Goal: Check status: Check status

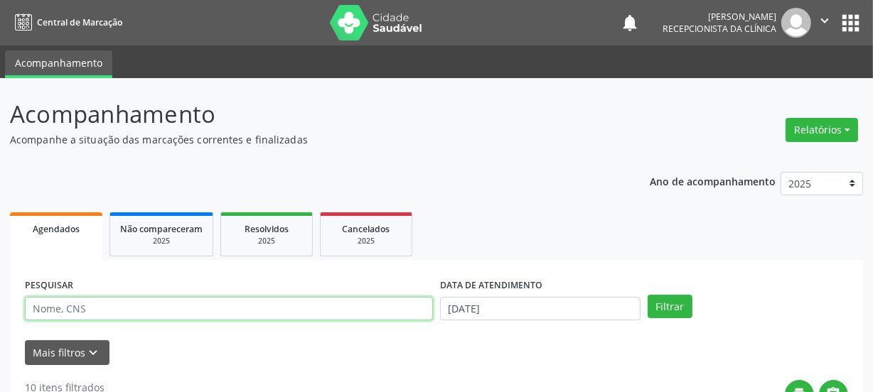
click at [102, 309] on input "text" at bounding box center [229, 309] width 408 height 24
type input "709205243309539"
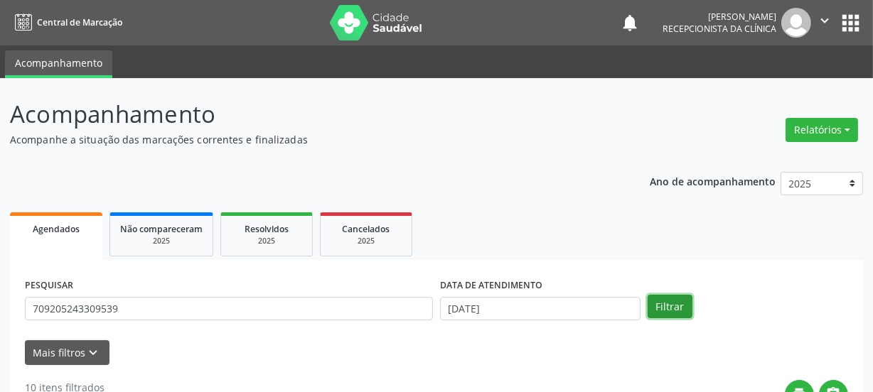
click at [683, 309] on button "Filtrar" at bounding box center [669, 307] width 45 height 24
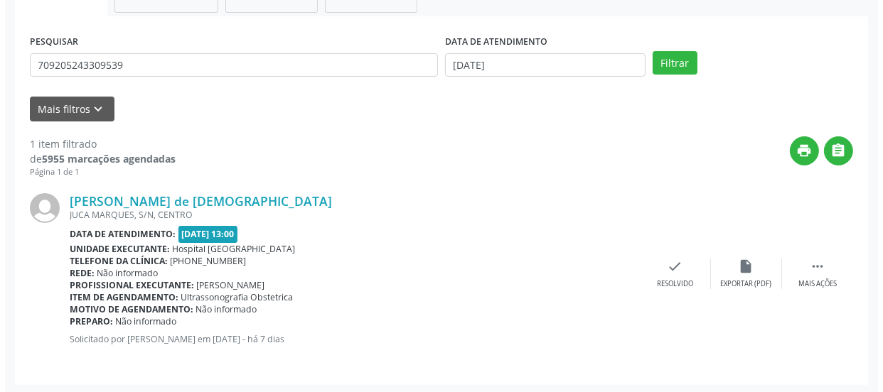
scroll to position [246, 0]
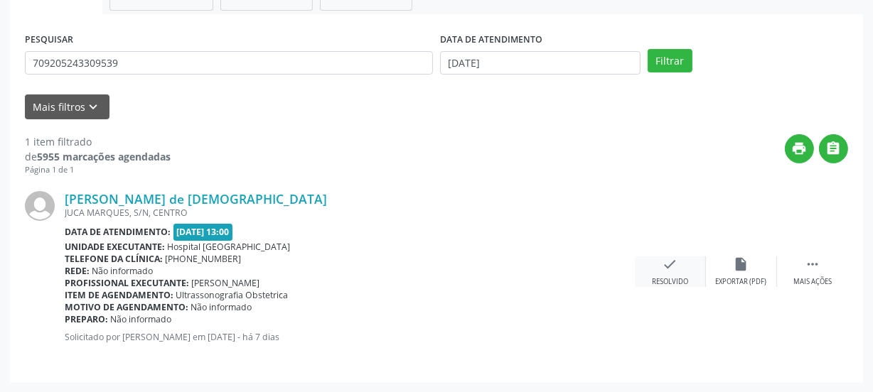
click at [676, 262] on icon "check" at bounding box center [670, 265] width 16 height 16
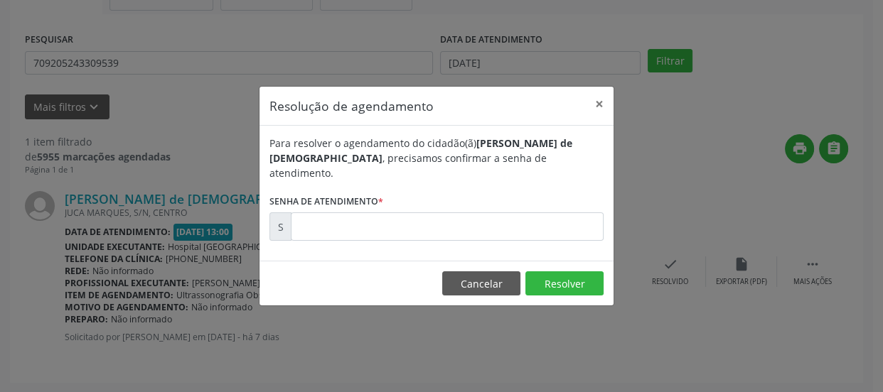
click at [439, 200] on form "Para resolver o agendamento do cidadão(ã) [PERSON_NAME] de Deus , precisamos co…" at bounding box center [436, 188] width 334 height 105
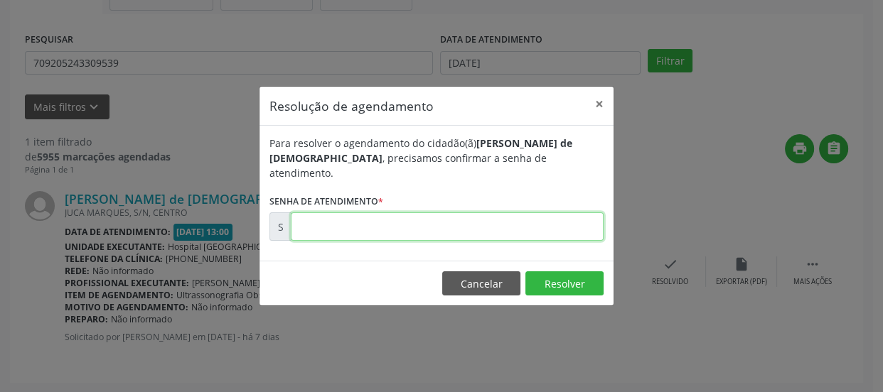
click at [438, 219] on input "text" at bounding box center [447, 226] width 313 height 28
type input "00175404"
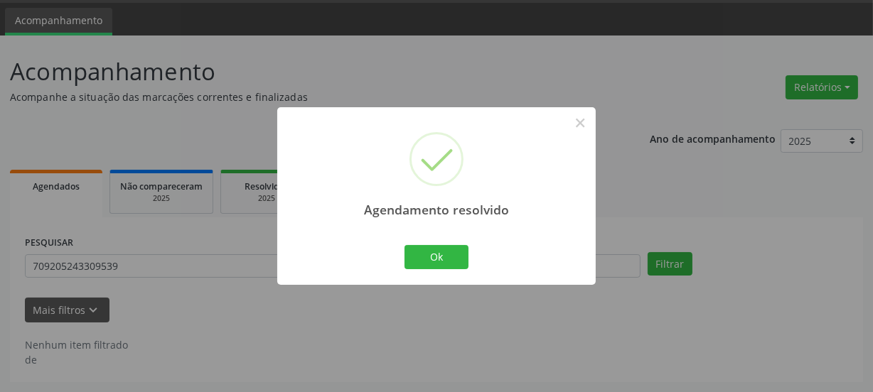
scroll to position [42, 0]
click at [438, 261] on button "Ok" at bounding box center [436, 257] width 64 height 24
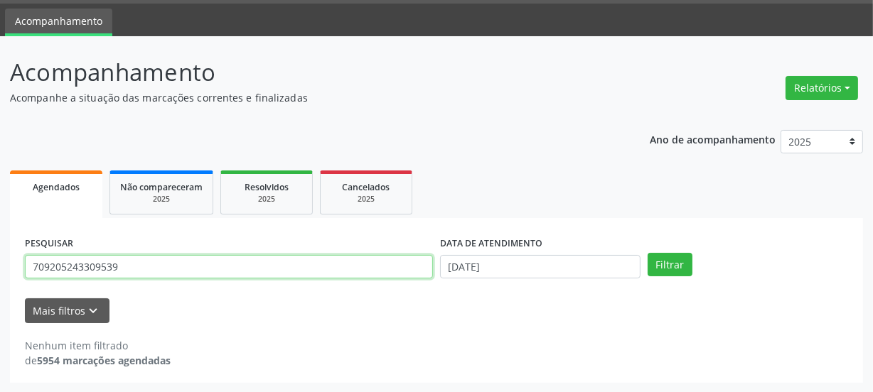
drag, startPoint x: 156, startPoint y: 269, endPoint x: 0, endPoint y: 258, distance: 156.0
click at [0, 263] on div "Acompanhamento Acompanhe a situação das marcações correntes e finalizadas Relat…" at bounding box center [436, 214] width 873 height 357
type input "704300532508097"
click at [647, 253] on button "Filtrar" at bounding box center [669, 265] width 45 height 24
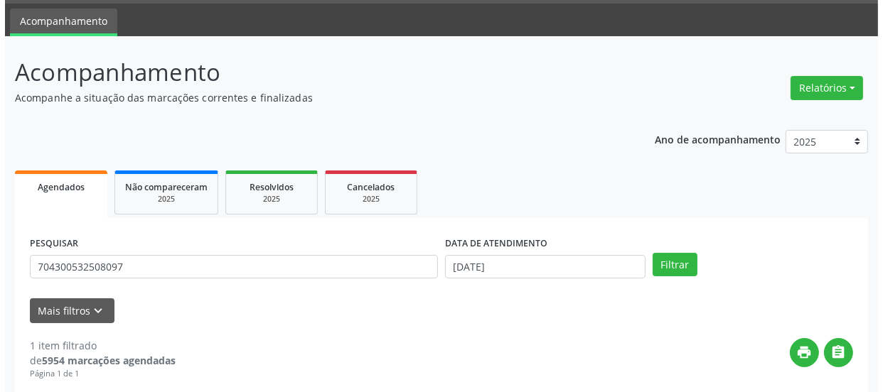
scroll to position [246, 0]
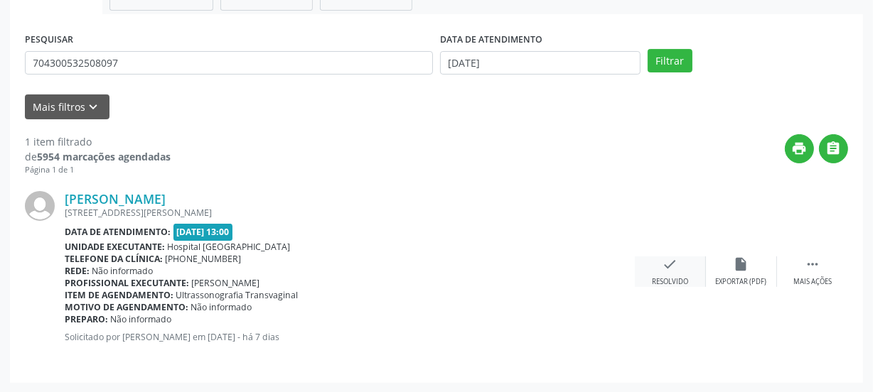
click at [689, 267] on div "check Resolvido" at bounding box center [670, 272] width 71 height 31
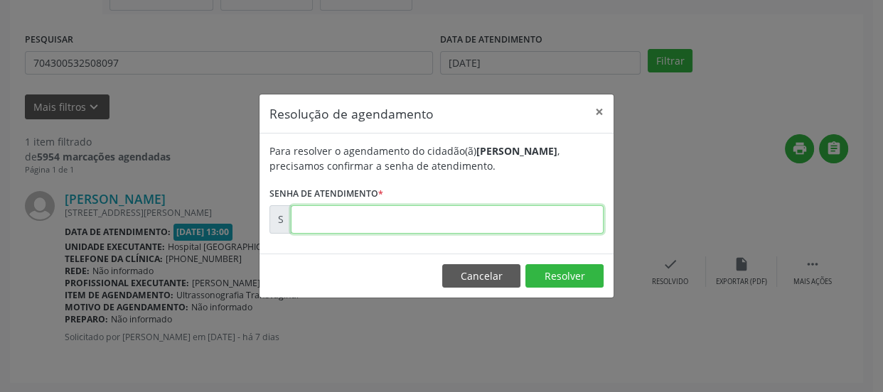
click at [550, 205] on input "text" at bounding box center [447, 219] width 313 height 28
click at [544, 220] on input "text" at bounding box center [447, 219] width 313 height 28
type input "00175410"
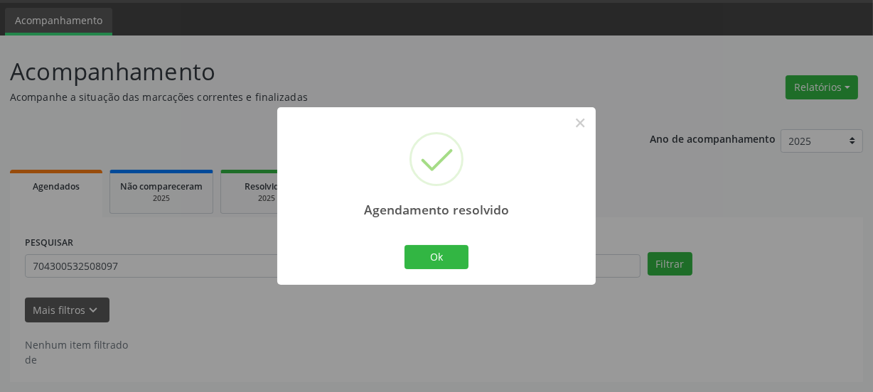
scroll to position [42, 0]
drag, startPoint x: 425, startPoint y: 258, endPoint x: 416, endPoint y: 260, distance: 9.5
click at [424, 257] on button "Ok" at bounding box center [436, 257] width 64 height 24
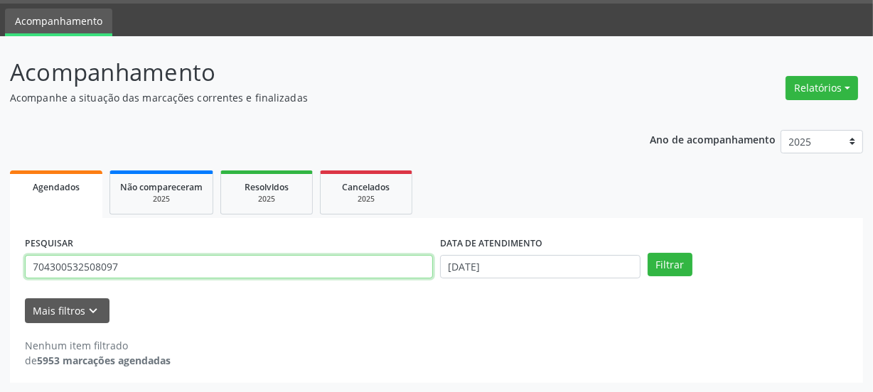
drag, startPoint x: 153, startPoint y: 265, endPoint x: 0, endPoint y: 291, distance: 155.0
click at [0, 291] on div "Acompanhamento Acompanhe a situação das marcações correntes e finalizadas Relat…" at bounding box center [436, 214] width 873 height 357
type input "7057050018471557"
click at [647, 253] on button "Filtrar" at bounding box center [669, 265] width 45 height 24
drag, startPoint x: 113, startPoint y: 267, endPoint x: 0, endPoint y: 256, distance: 113.6
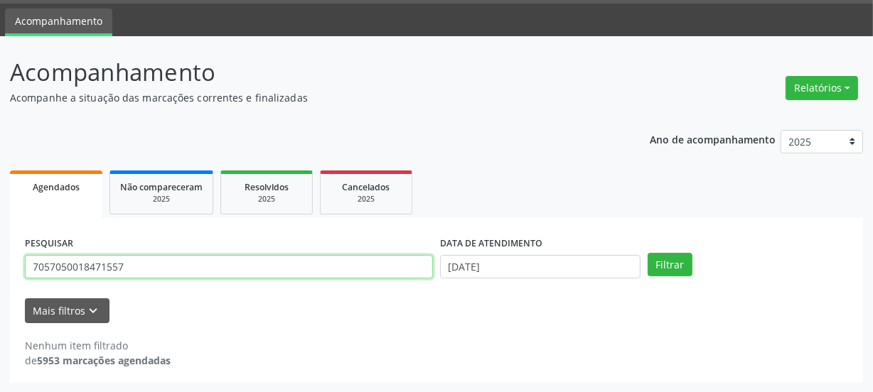
click at [0, 267] on div "Acompanhamento Acompanhe a situação das marcações correntes e finalizadas Relat…" at bounding box center [436, 214] width 873 height 357
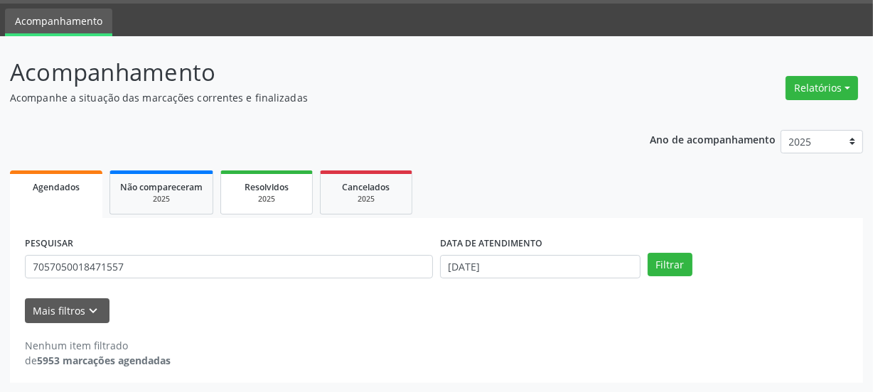
click at [289, 185] on div "Resolvidos" at bounding box center [266, 186] width 71 height 15
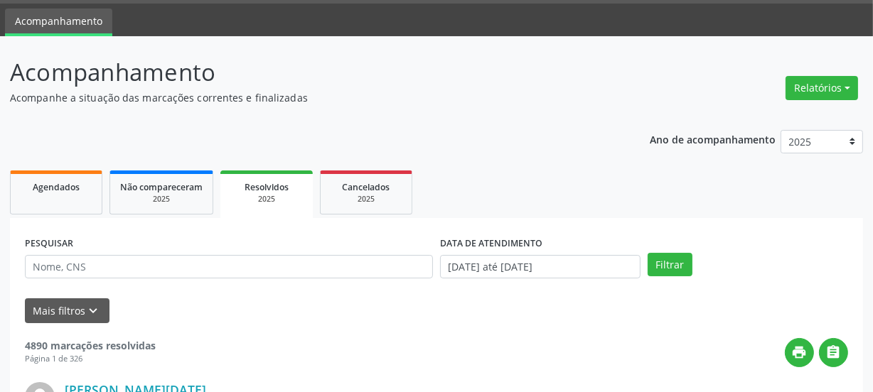
click at [199, 266] on input "text" at bounding box center [229, 267] width 408 height 24
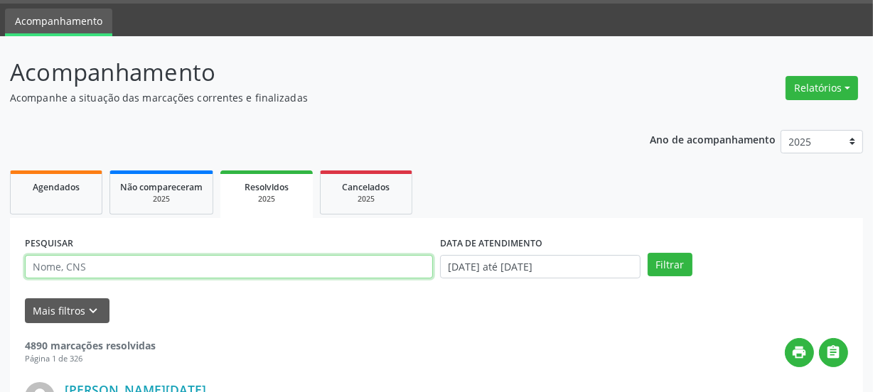
click at [195, 267] on input "text" at bounding box center [229, 267] width 408 height 24
paste input "7057050018471557"
type input "7057050018471557"
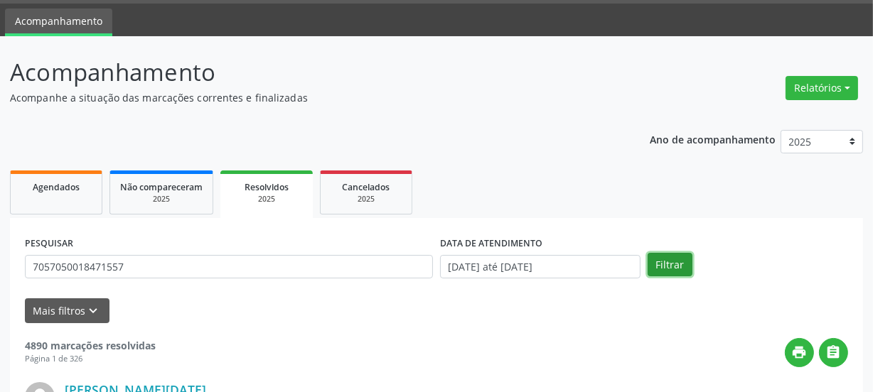
click at [672, 270] on button "Filtrar" at bounding box center [669, 265] width 45 height 24
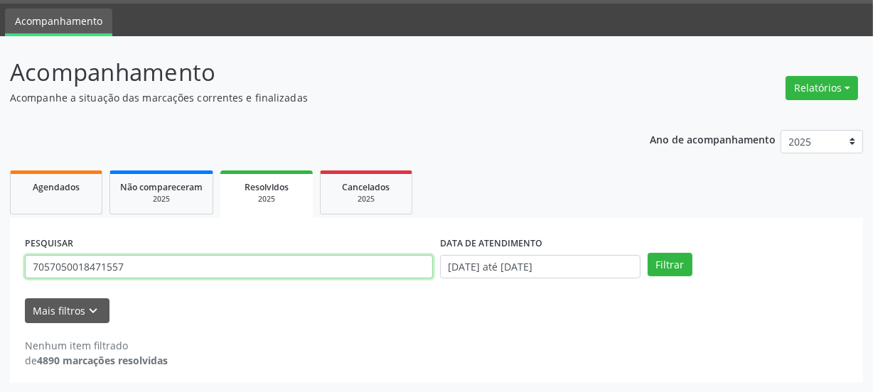
drag, startPoint x: 160, startPoint y: 257, endPoint x: 153, endPoint y: 252, distance: 8.7
click at [153, 257] on input "7057050018471557" at bounding box center [229, 267] width 408 height 24
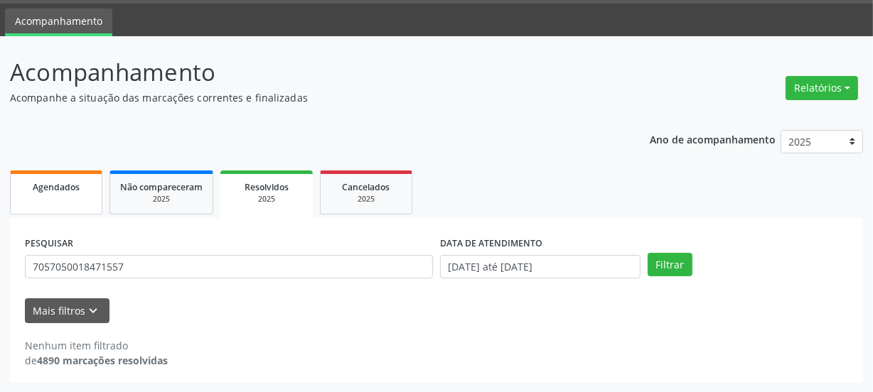
click at [79, 180] on div "Agendados" at bounding box center [56, 186] width 71 height 15
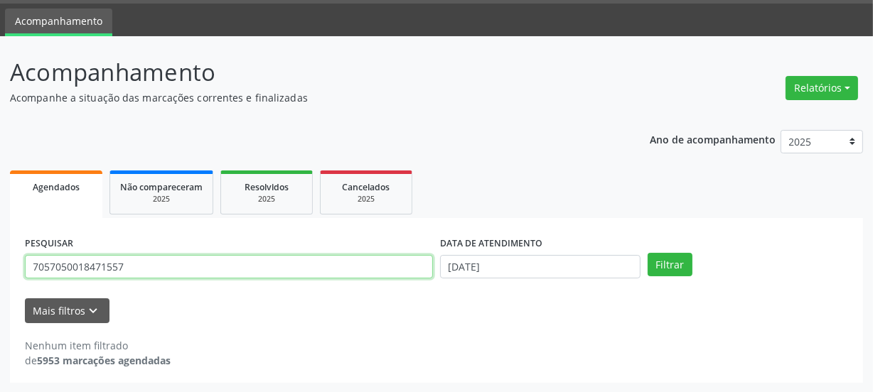
drag, startPoint x: 160, startPoint y: 269, endPoint x: 60, endPoint y: 269, distance: 99.5
click at [9, 269] on div "Acompanhamento Acompanhe a situação das marcações correntes e finalizadas Relat…" at bounding box center [436, 214] width 873 height 357
type input "705001847231557"
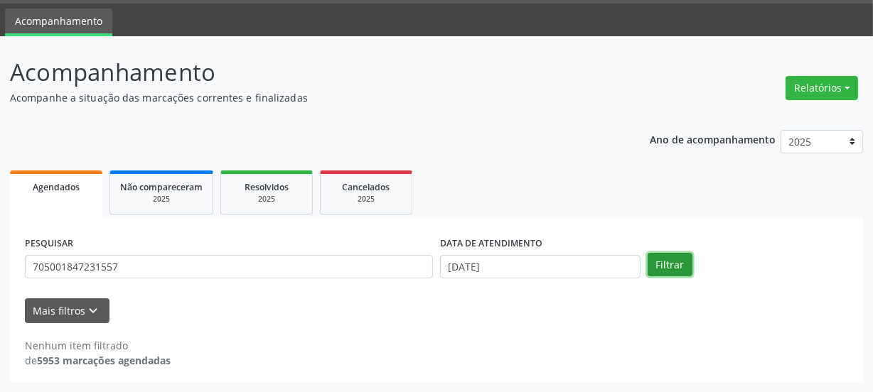
click at [662, 266] on button "Filtrar" at bounding box center [669, 265] width 45 height 24
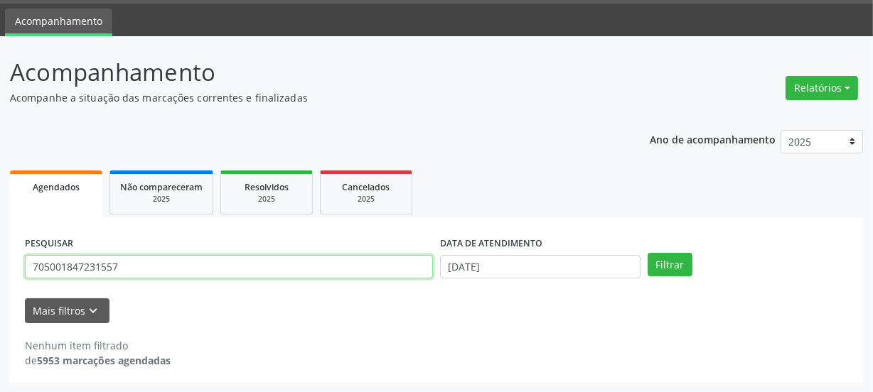
drag, startPoint x: 134, startPoint y: 264, endPoint x: 7, endPoint y: 252, distance: 127.8
click at [0, 256] on div "Acompanhamento Acompanhe a situação das marcações correntes e finalizadas Relat…" at bounding box center [436, 214] width 873 height 357
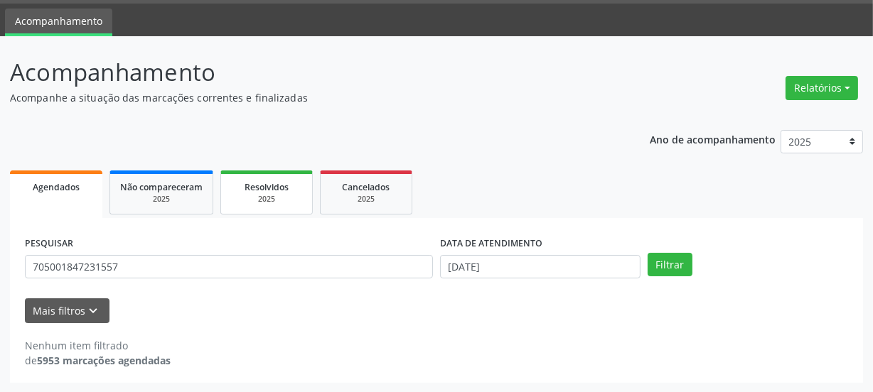
click at [249, 196] on div "2025" at bounding box center [266, 199] width 71 height 11
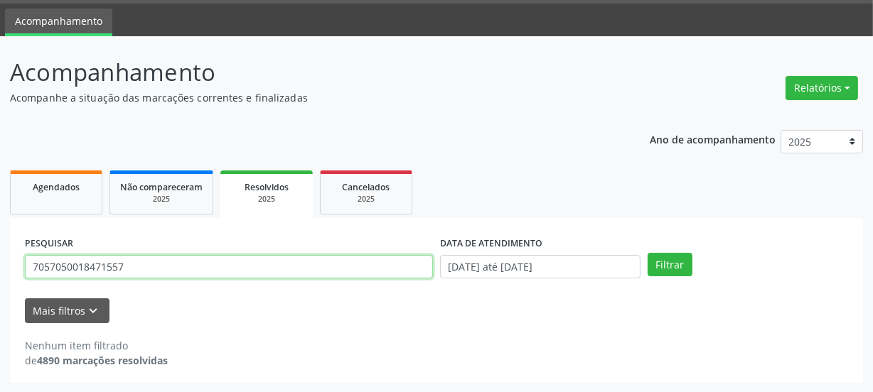
drag, startPoint x: 190, startPoint y: 269, endPoint x: 13, endPoint y: 233, distance: 180.6
click at [0, 263] on div "Acompanhamento Acompanhe a situação das marcações correntes e finalizadas Relat…" at bounding box center [436, 214] width 873 height 357
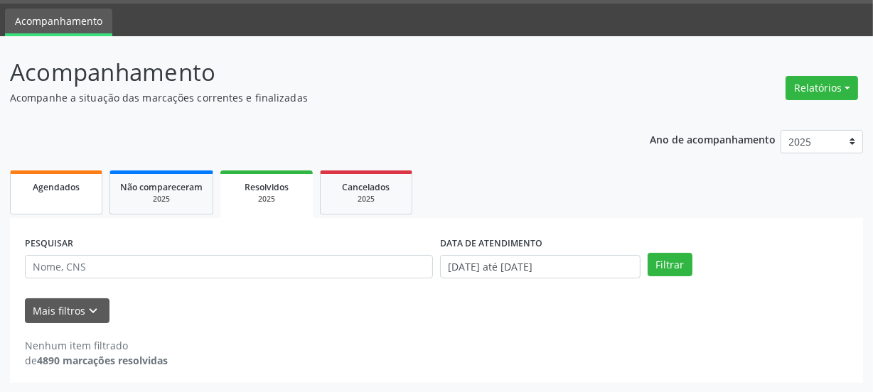
click at [38, 210] on link "Agendados" at bounding box center [56, 193] width 92 height 44
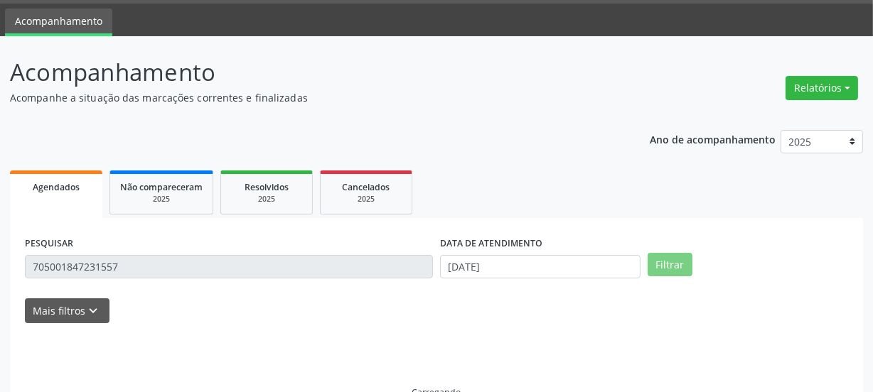
click at [40, 206] on link "Agendados" at bounding box center [56, 195] width 92 height 48
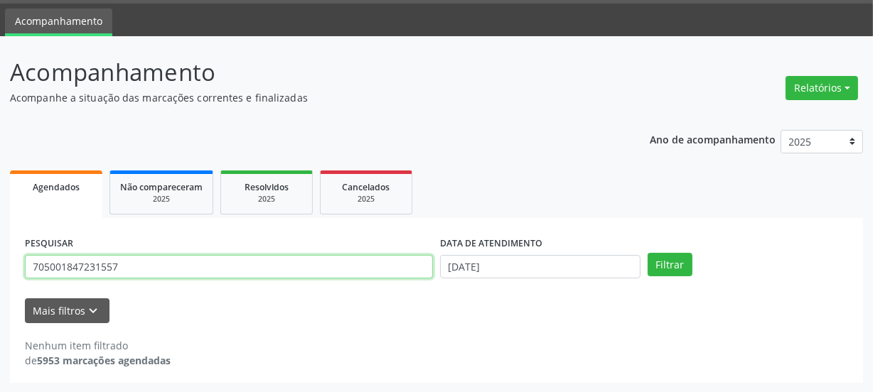
drag, startPoint x: 128, startPoint y: 266, endPoint x: 0, endPoint y: 262, distance: 128.0
click at [0, 262] on div "Acompanhamento Acompanhe a situação das marcações correntes e finalizadas Relat…" at bounding box center [436, 214] width 873 height 357
type input "705001847231557"
click at [647, 253] on button "Filtrar" at bounding box center [669, 265] width 45 height 24
drag, startPoint x: 134, startPoint y: 269, endPoint x: 0, endPoint y: 262, distance: 134.5
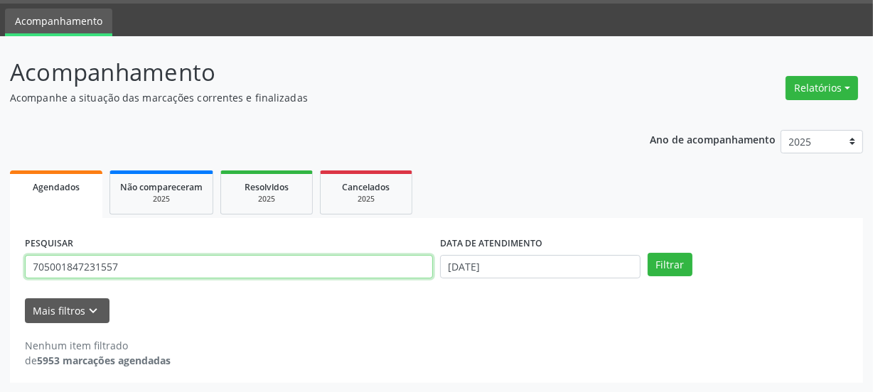
click at [0, 262] on div "Acompanhamento Acompanhe a situação das marcações correntes e finalizadas Relat…" at bounding box center [436, 214] width 873 height 357
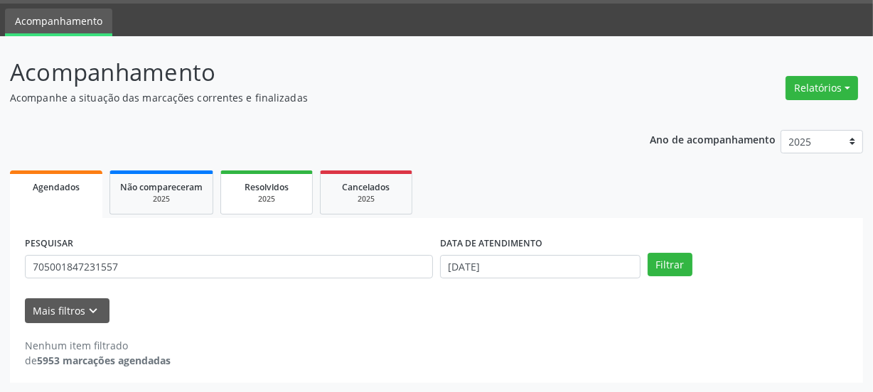
click at [252, 191] on span "Resolvidos" at bounding box center [266, 187] width 44 height 12
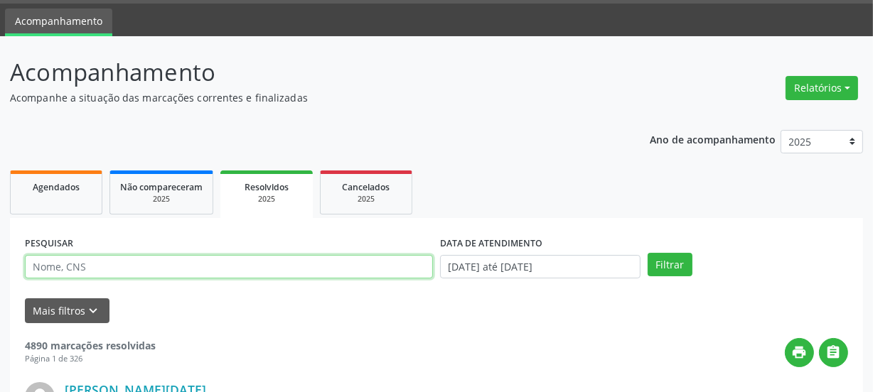
click at [129, 266] on input "text" at bounding box center [229, 267] width 408 height 24
paste input "705001847231557"
type input "705001847231557"
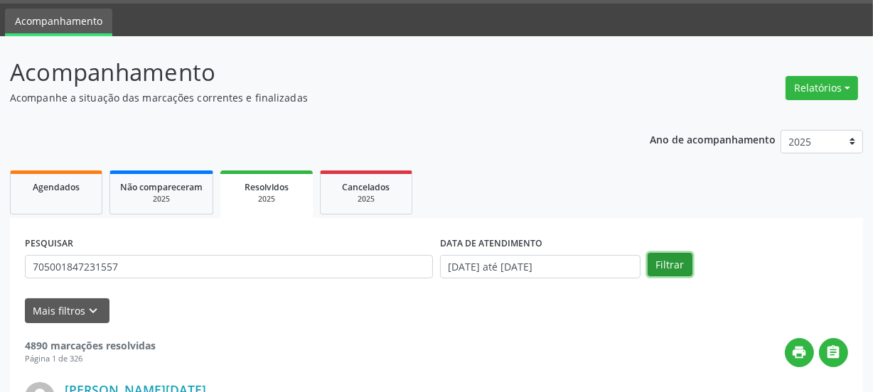
click at [669, 266] on button "Filtrar" at bounding box center [669, 265] width 45 height 24
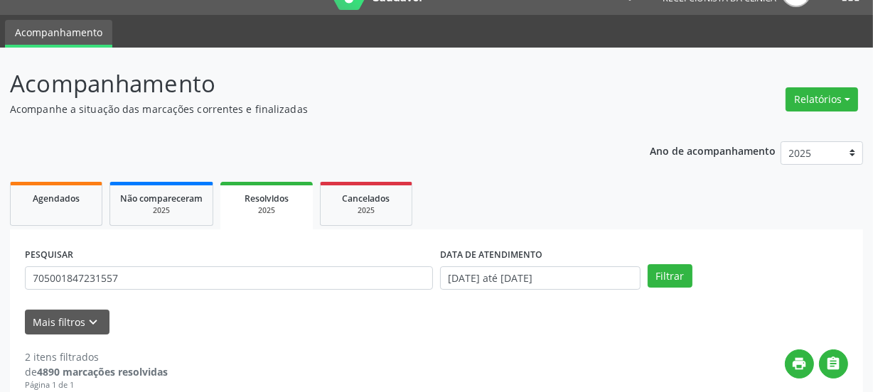
scroll to position [0, 0]
